Goal: Transaction & Acquisition: Purchase product/service

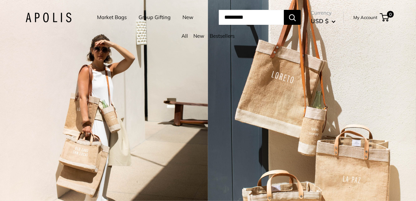
click at [114, 17] on link "Market Bags" at bounding box center [112, 18] width 30 height 10
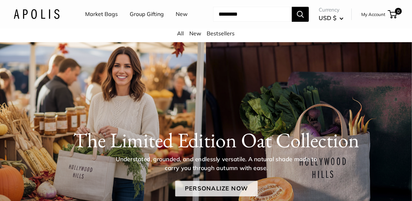
click at [204, 184] on link "Personalize Now" at bounding box center [216, 189] width 82 height 16
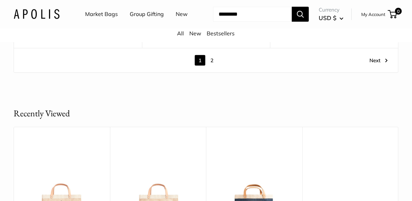
scroll to position [3812, 0]
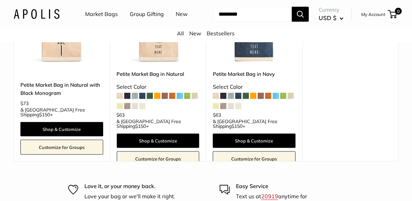
click at [108, 16] on link "Market Bags" at bounding box center [101, 14] width 33 height 10
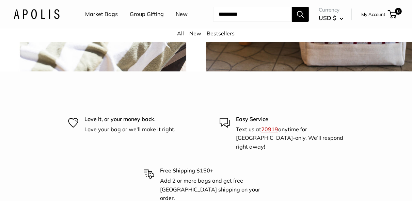
scroll to position [1552, 0]
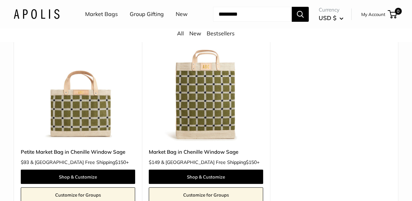
scroll to position [82, 0]
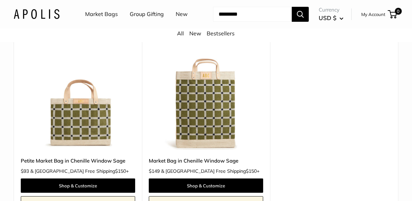
click at [99, 16] on link "Market Bags" at bounding box center [101, 14] width 33 height 10
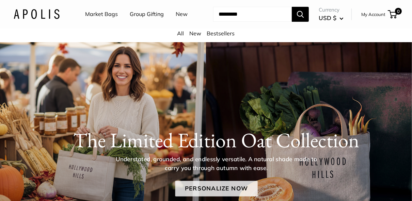
click at [238, 187] on link "Personalize Now" at bounding box center [216, 189] width 82 height 16
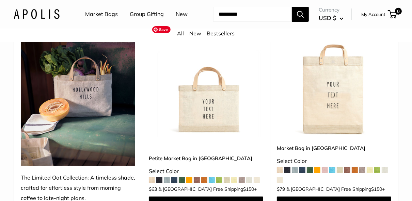
click at [0, 0] on img at bounding box center [0, 0] width 0 height 0
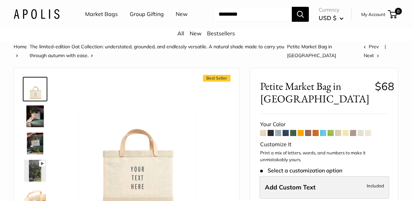
click at [320, 176] on label "Add Custom Text Included" at bounding box center [324, 187] width 130 height 22
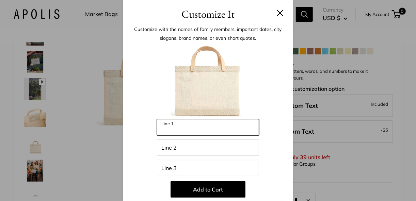
click at [229, 125] on input "Line 1" at bounding box center [208, 127] width 102 height 16
type input "***"
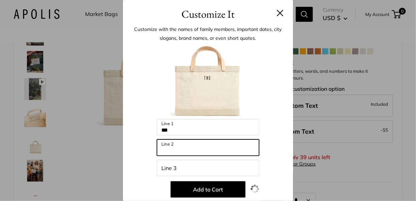
click at [218, 143] on input "Line 2" at bounding box center [208, 148] width 102 height 16
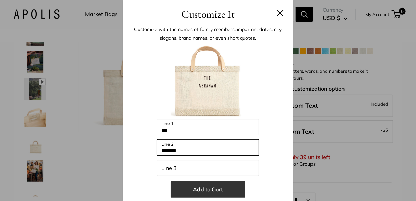
type input "*******"
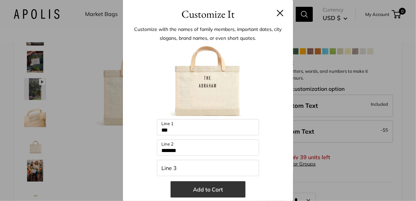
click at [195, 188] on button "Add to Cart" at bounding box center [208, 189] width 75 height 16
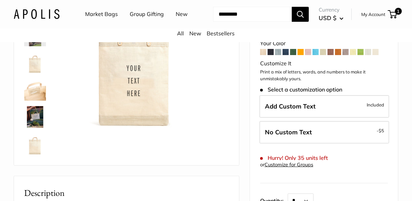
scroll to position [27, 0]
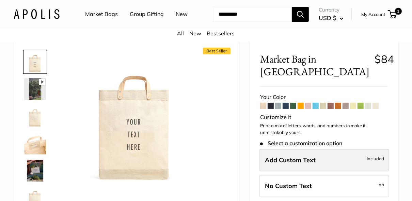
click at [329, 149] on label "Add Custom Text Included" at bounding box center [324, 160] width 130 height 22
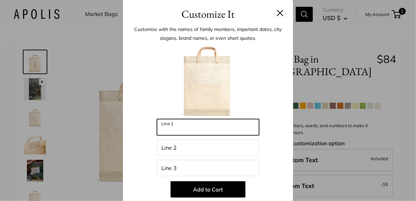
click at [212, 132] on input "Line 1" at bounding box center [208, 127] width 102 height 16
type input "***"
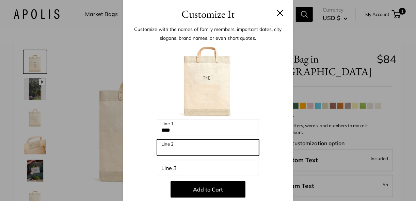
click at [215, 142] on input "Line 2" at bounding box center [208, 148] width 102 height 16
type input "*******"
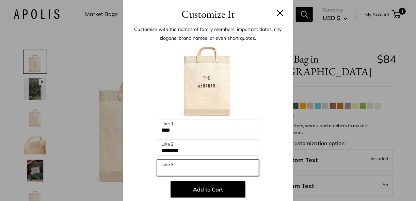
click at [212, 168] on input "Line 3" at bounding box center [208, 168] width 102 height 16
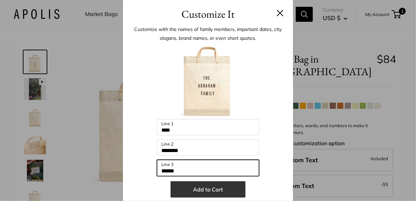
type input "******"
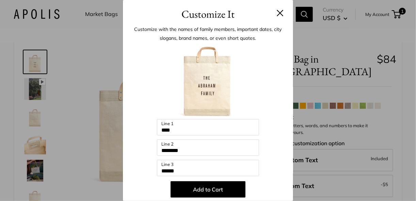
drag, startPoint x: 220, startPoint y: 192, endPoint x: 224, endPoint y: 189, distance: 4.8
click at [220, 192] on button "Add to Cart" at bounding box center [208, 189] width 75 height 16
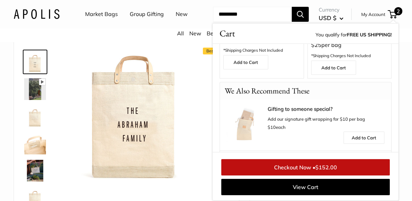
scroll to position [345, 0]
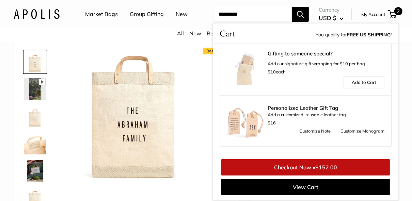
click at [327, 169] on span "$152.00" at bounding box center [326, 167] width 22 height 7
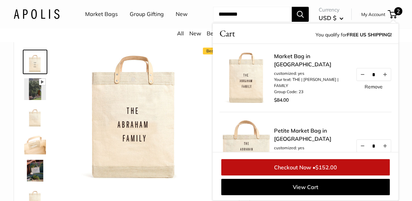
click at [371, 89] on link "Remove" at bounding box center [374, 86] width 18 height 5
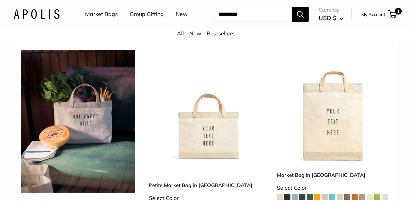
scroll to position [82, 0]
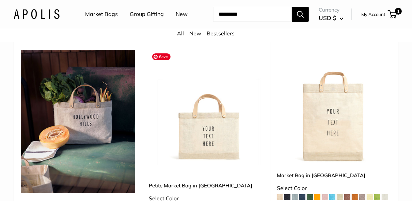
click at [0, 0] on img at bounding box center [0, 0] width 0 height 0
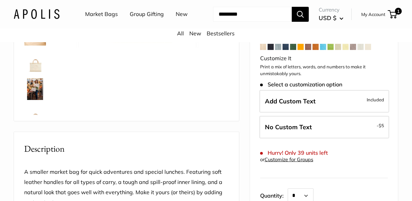
scroll to position [54, 0]
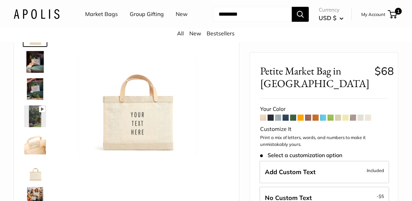
click at [293, 115] on span at bounding box center [293, 118] width 6 height 6
